Goal: Transaction & Acquisition: Purchase product/service

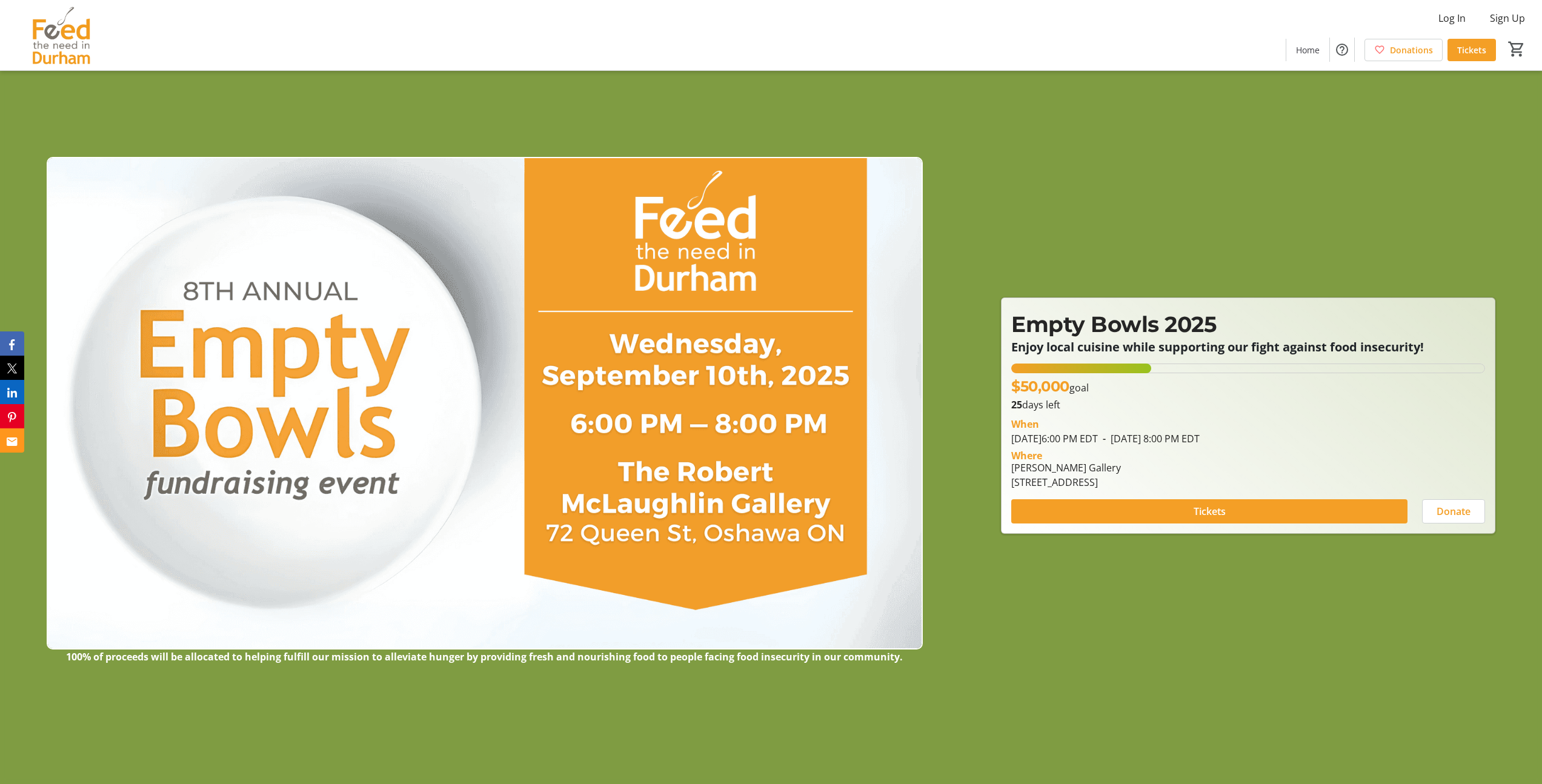
click at [358, 460] on img at bounding box center [484, 404] width 876 height 493
click at [1147, 508] on span at bounding box center [1209, 511] width 396 height 29
click at [1129, 515] on span at bounding box center [1209, 511] width 396 height 29
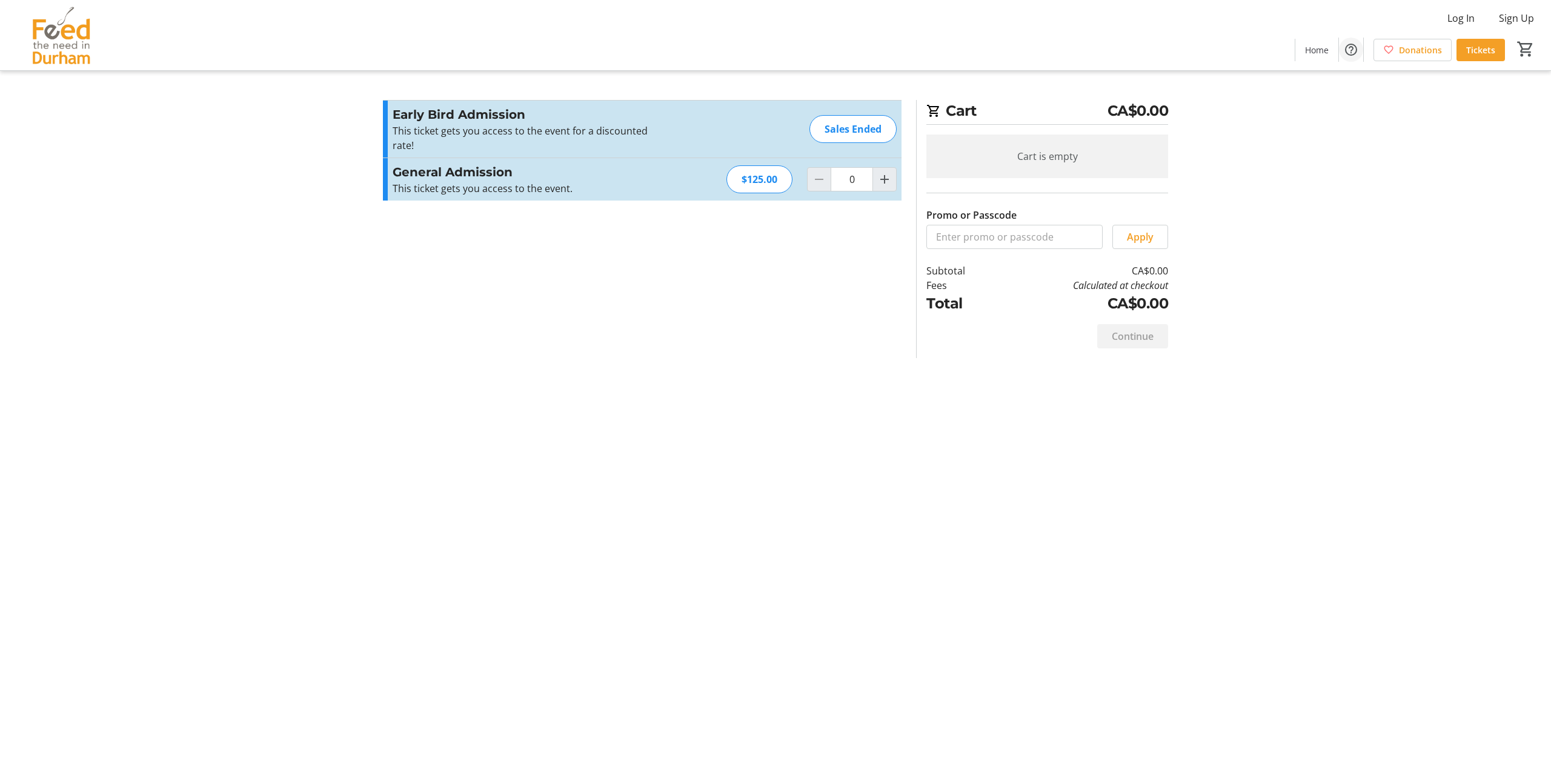
click at [1351, 51] on mat-icon "Help" at bounding box center [1351, 49] width 15 height 15
